Goal: Task Accomplishment & Management: Use online tool/utility

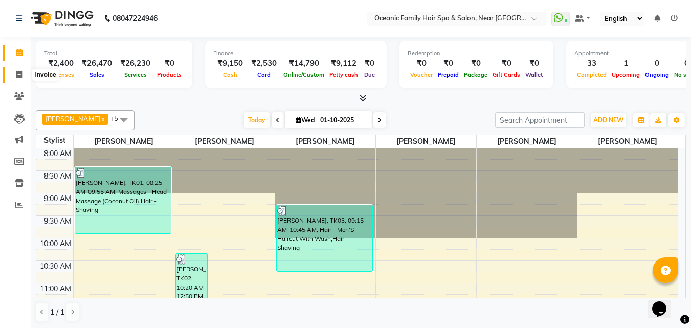
click at [15, 75] on span at bounding box center [19, 75] width 18 height 12
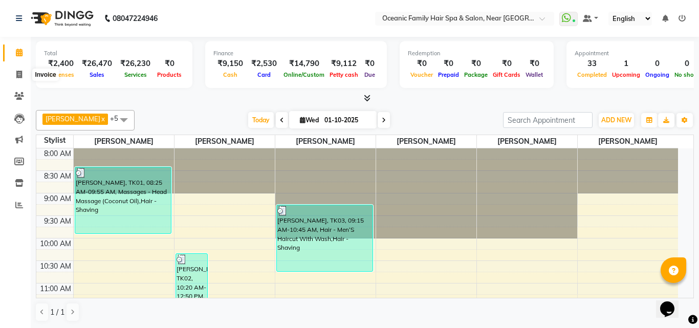
select select "service"
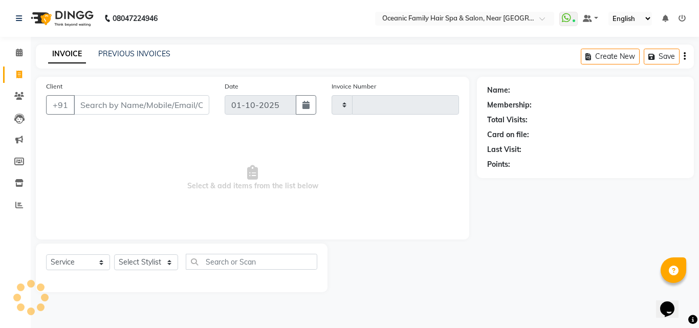
type input "3704"
select select "4366"
click at [134, 265] on select "Select Stylist" at bounding box center [146, 262] width 64 height 16
select select "88863"
click at [114, 254] on select "Select Stylist [PERSON_NAME] [PERSON_NAME] [PERSON_NAME] Riyasat [PERSON_NAME] …" at bounding box center [146, 262] width 64 height 16
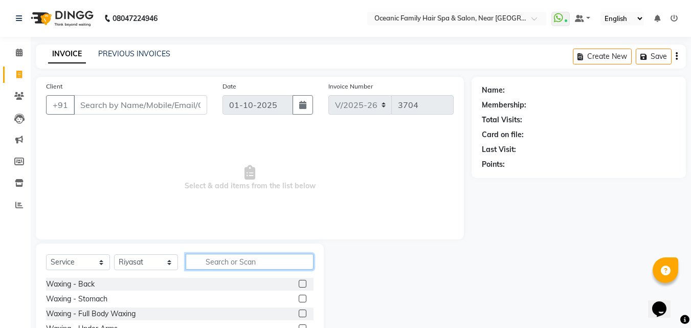
click at [240, 264] on input "text" at bounding box center [250, 262] width 128 height 16
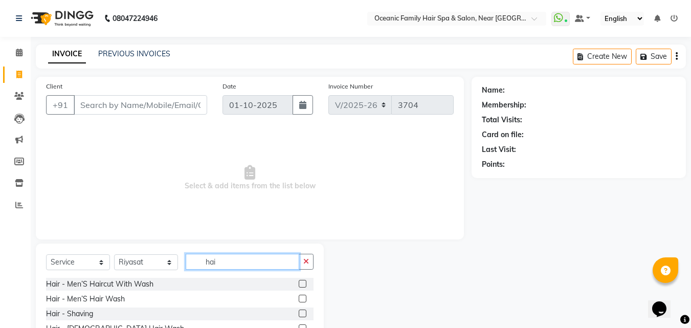
type input "hai"
click at [299, 283] on label at bounding box center [303, 284] width 8 height 8
click at [299, 283] on input "checkbox" at bounding box center [302, 284] width 7 height 7
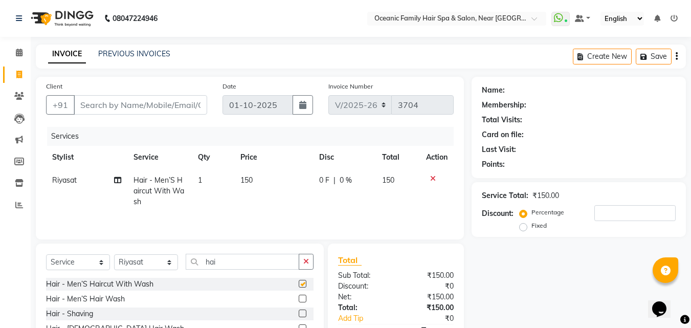
checkbox input "false"
click at [299, 313] on label at bounding box center [303, 314] width 8 height 8
click at [299, 313] on input "checkbox" at bounding box center [302, 314] width 7 height 7
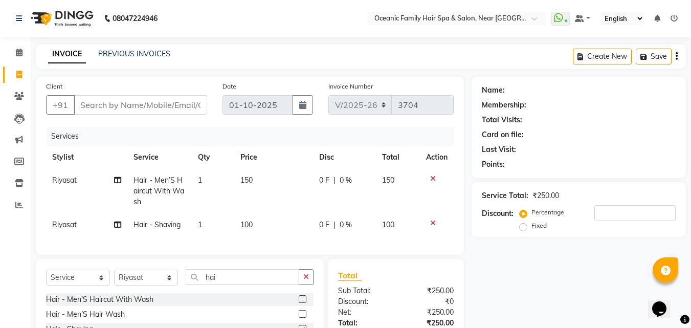
checkbox input "false"
click at [247, 283] on input "hai" at bounding box center [243, 277] width 114 height 16
type input "h"
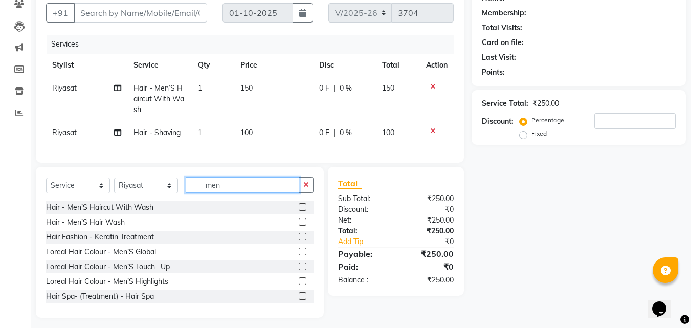
scroll to position [102, 0]
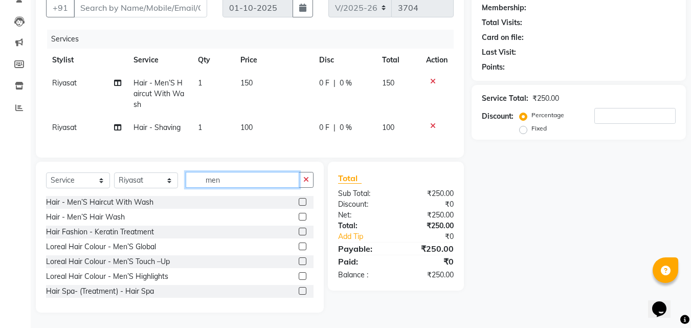
type input "men"
click at [299, 248] on label at bounding box center [303, 247] width 8 height 8
click at [299, 248] on input "checkbox" at bounding box center [302, 247] width 7 height 7
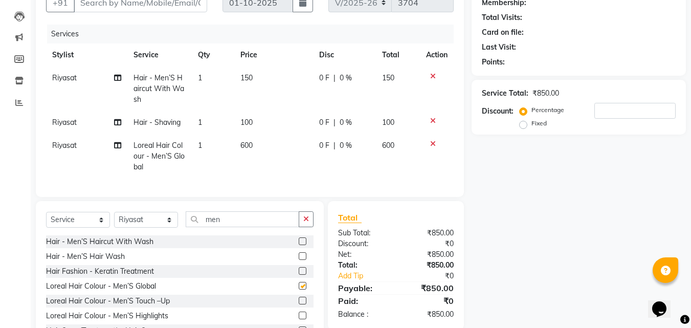
checkbox input "false"
click at [433, 145] on icon at bounding box center [433, 143] width 6 height 7
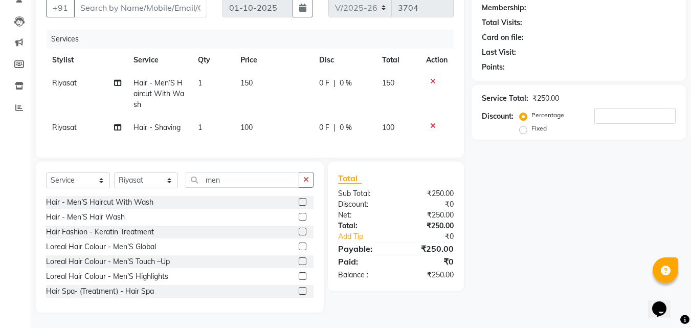
click at [299, 264] on label at bounding box center [303, 261] width 8 height 8
click at [299, 264] on input "checkbox" at bounding box center [302, 261] width 7 height 7
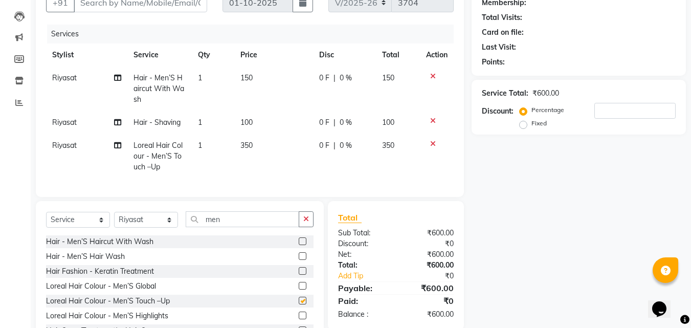
checkbox input "false"
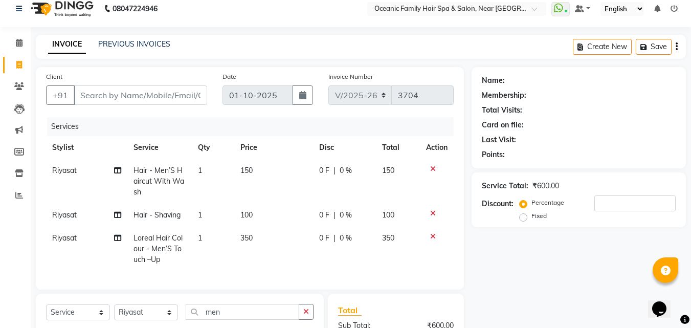
scroll to position [0, 0]
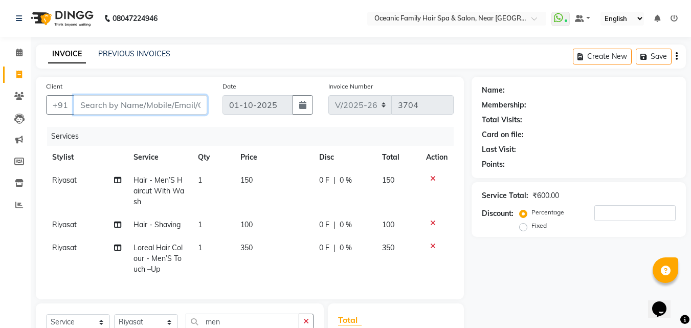
click at [125, 107] on input "Client" at bounding box center [141, 104] width 134 height 19
click at [93, 112] on input "Client" at bounding box center [141, 104] width 134 height 19
type input "8"
type input "0"
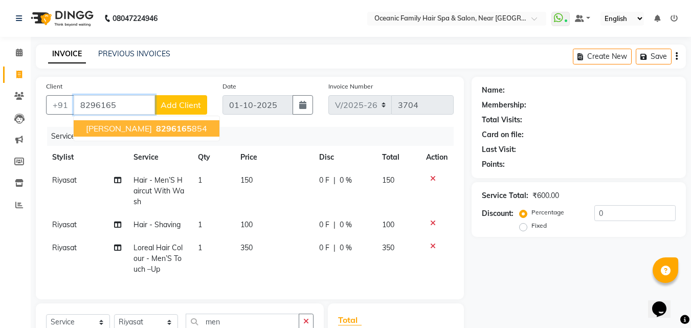
click at [156, 126] on span "8296165" at bounding box center [174, 128] width 36 height 10
type input "8296165854"
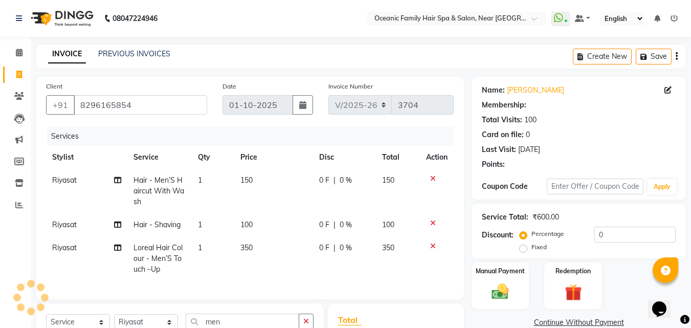
select select "1: Object"
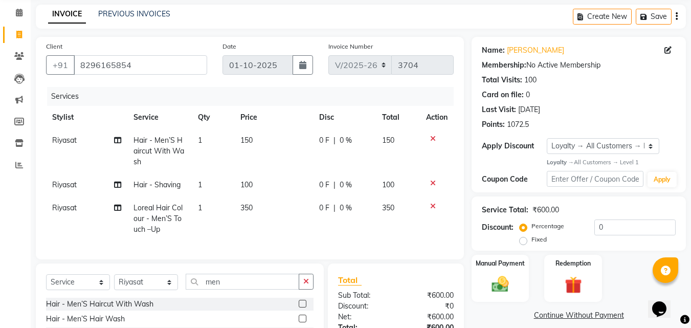
scroll to position [51, 0]
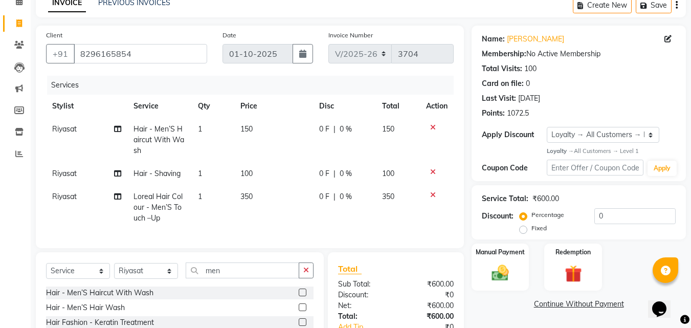
click at [236, 204] on td "350" at bounding box center [273, 207] width 79 height 45
select select "88863"
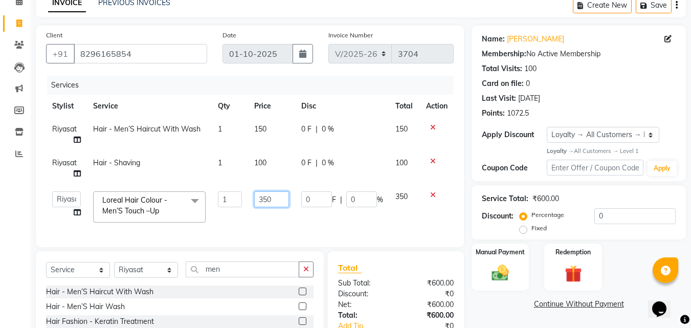
click at [266, 199] on input "350" at bounding box center [271, 199] width 34 height 16
type input "250"
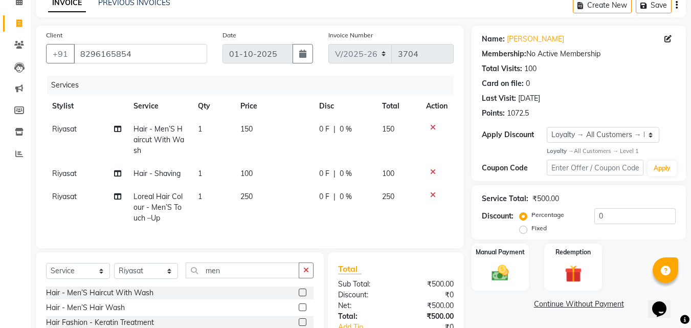
click at [377, 219] on tr "Riyasat Loreal Hair Colour - Men’S Touch –Up 1 250 0 F | 0 % 250" at bounding box center [250, 207] width 408 height 45
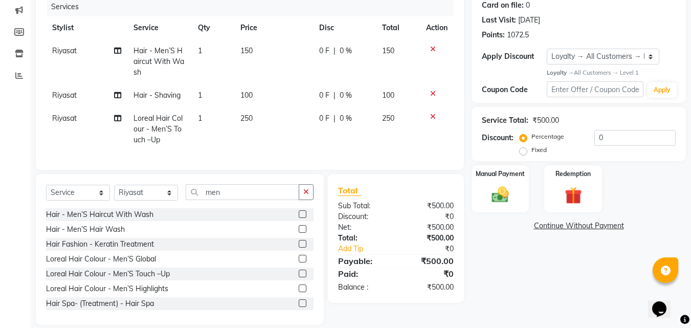
scroll to position [149, 0]
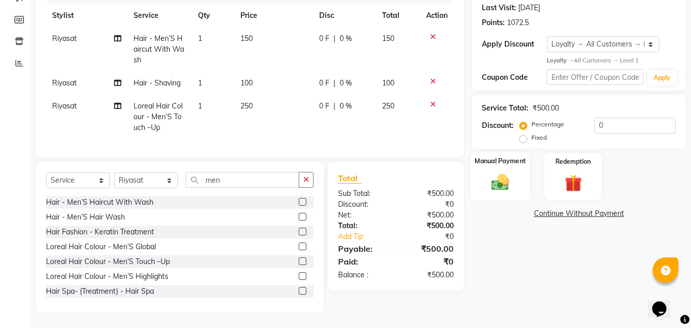
click at [500, 172] on img at bounding box center [500, 182] width 29 height 20
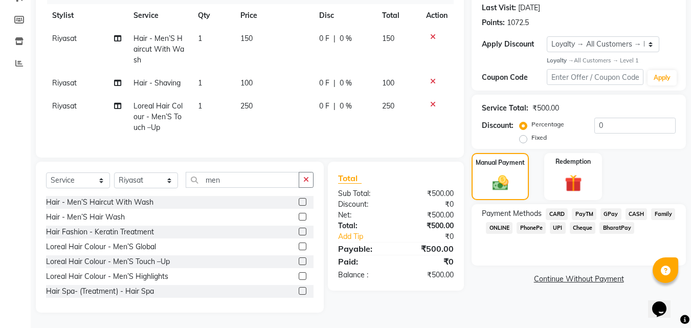
click at [638, 208] on span "CASH" at bounding box center [637, 214] width 22 height 12
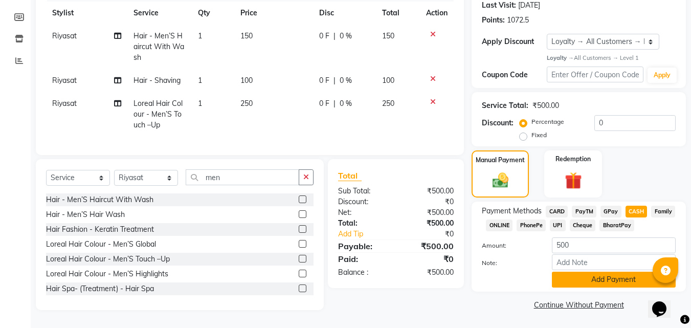
click at [570, 273] on button "Add Payment" at bounding box center [614, 280] width 124 height 16
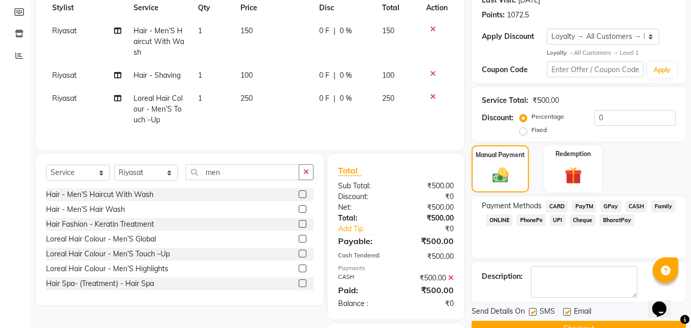
scroll to position [214, 0]
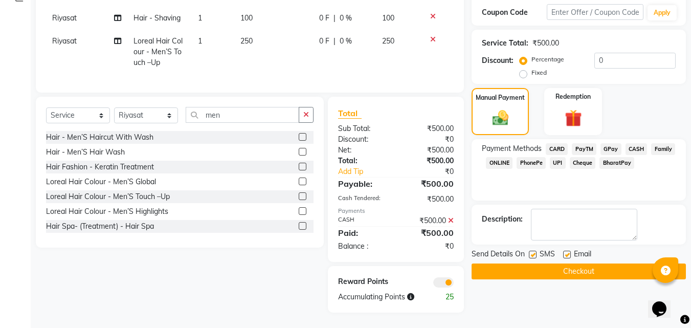
click at [586, 264] on button "Checkout" at bounding box center [579, 272] width 214 height 16
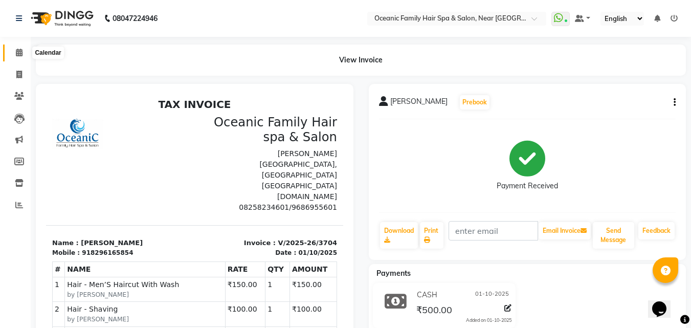
click at [21, 53] on icon at bounding box center [19, 53] width 7 height 8
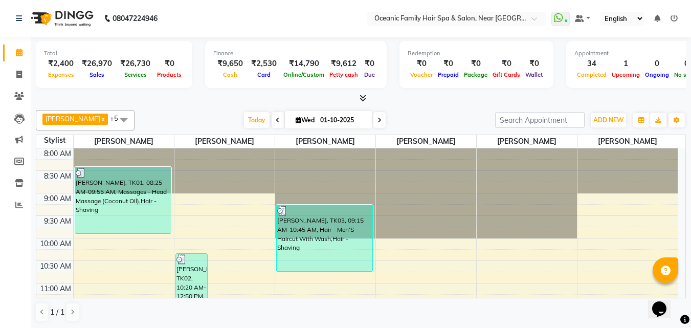
click at [238, 9] on nav "08047224946 Select Location × Oceanic Family Hair Spa & Salon, Near [GEOGRAPHIC…" at bounding box center [345, 18] width 691 height 37
click at [675, 17] on icon at bounding box center [674, 18] width 7 height 7
